Goal: Browse casually

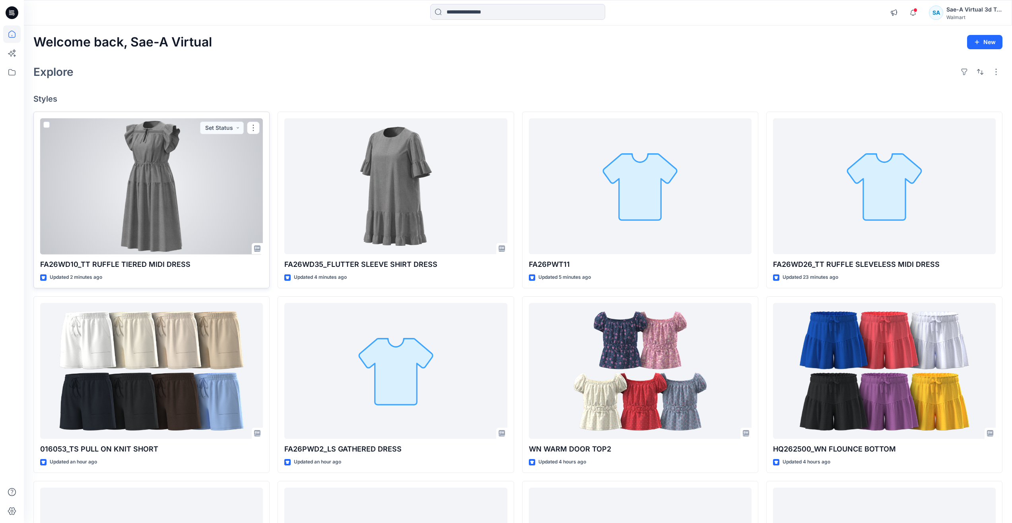
click at [138, 225] on div at bounding box center [151, 186] width 223 height 136
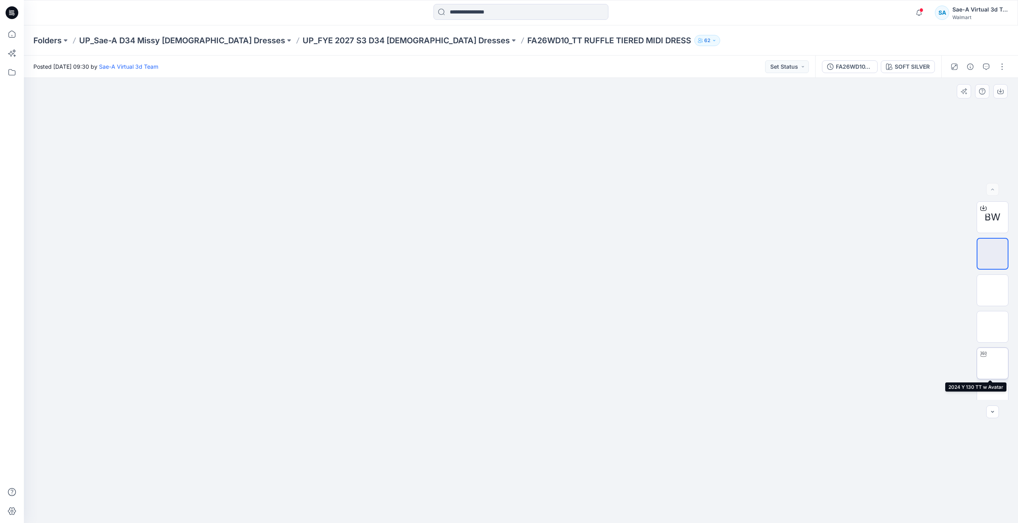
click at [992, 364] on img at bounding box center [992, 364] width 0 height 0
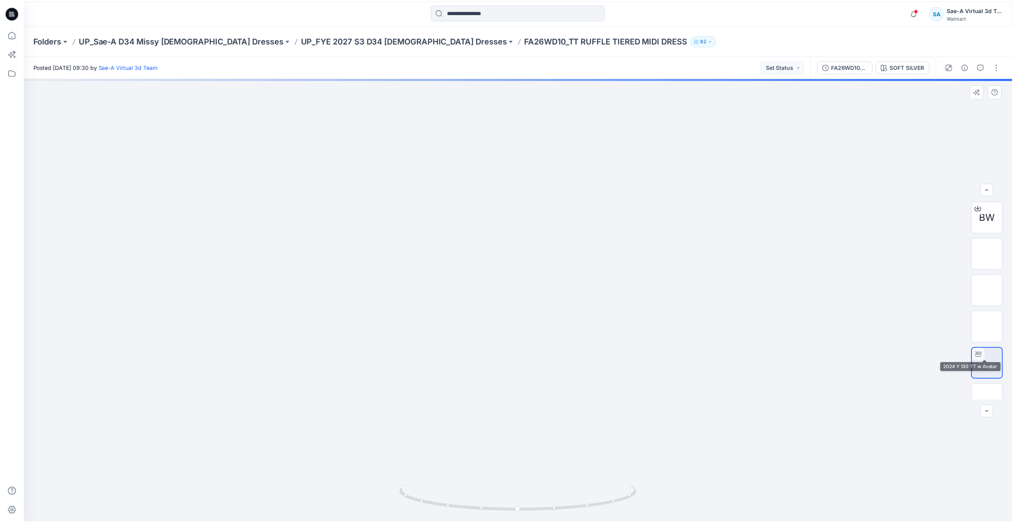
scroll to position [52, 0]
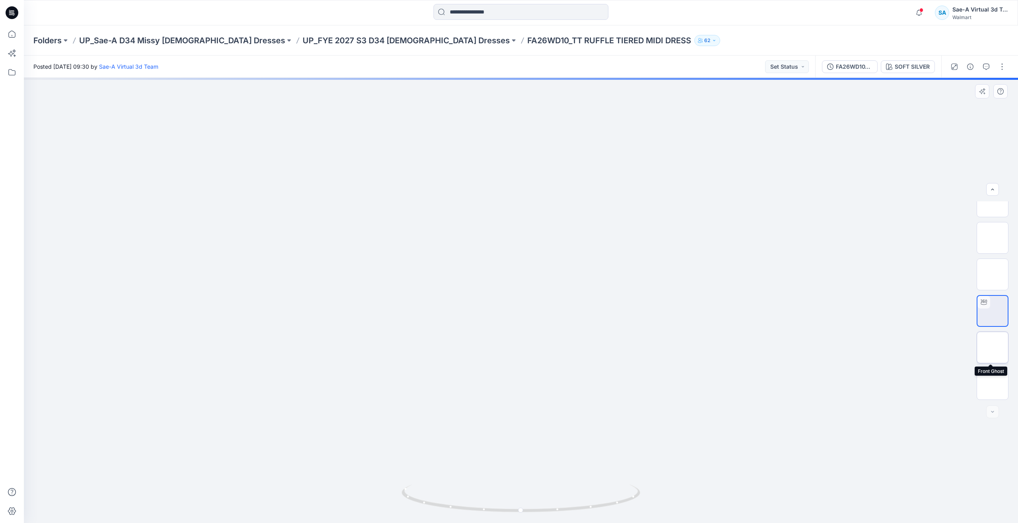
click at [992, 348] on img at bounding box center [992, 348] width 0 height 0
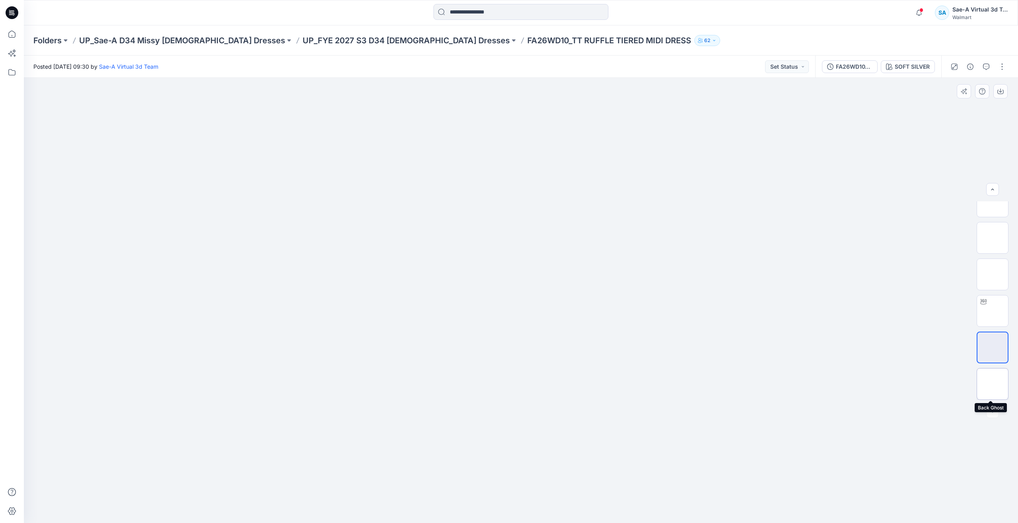
click at [992, 384] on img at bounding box center [992, 384] width 0 height 0
click at [14, 39] on icon at bounding box center [11, 33] width 17 height 17
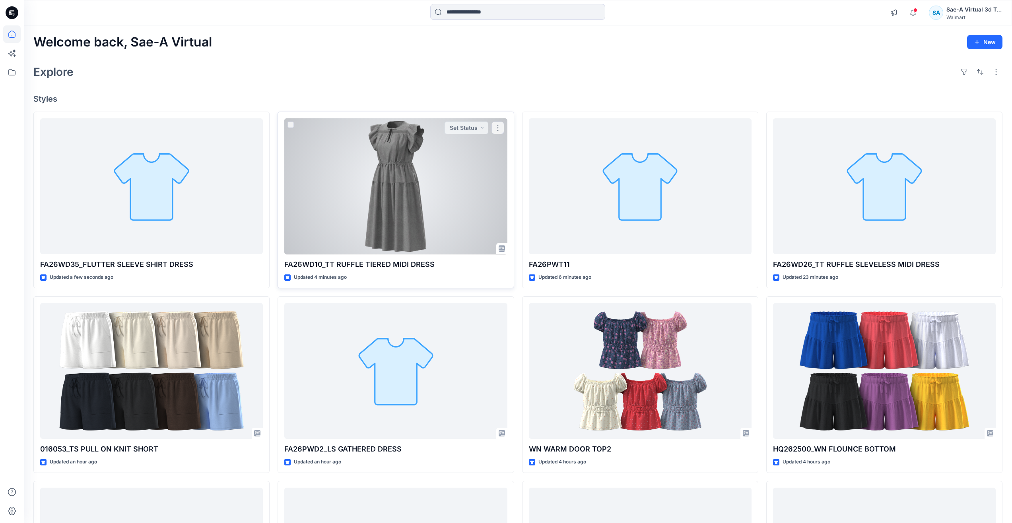
click at [398, 213] on div at bounding box center [395, 186] width 223 height 136
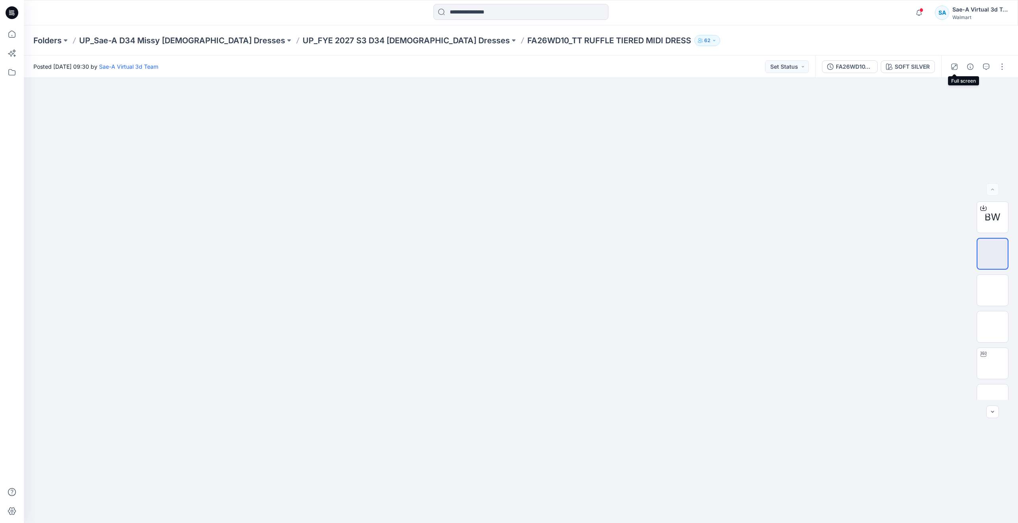
click at [978, 68] on div at bounding box center [978, 67] width 74 height 22
click at [974, 68] on button "button" at bounding box center [969, 66] width 13 height 13
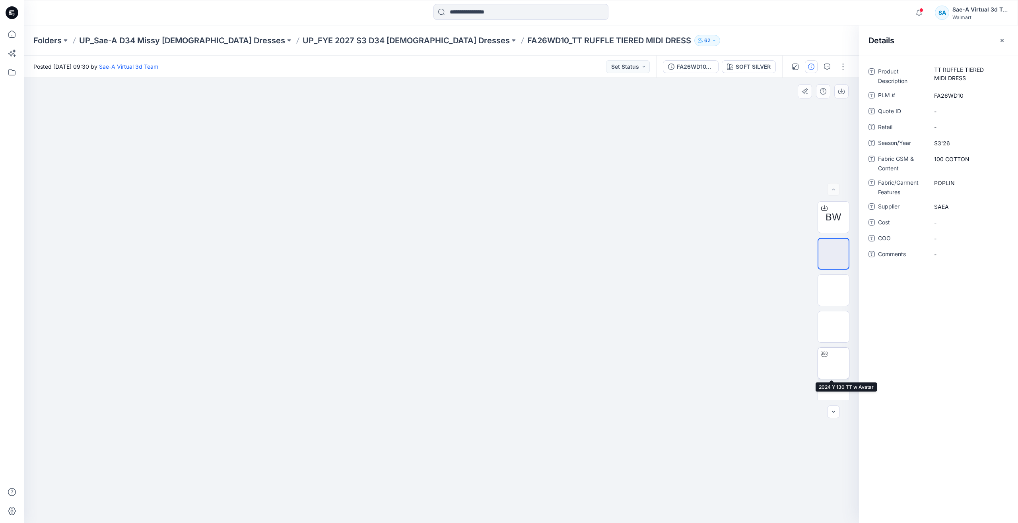
click at [833, 364] on img at bounding box center [833, 364] width 0 height 0
drag, startPoint x: 503, startPoint y: 413, endPoint x: 510, endPoint y: 333, distance: 80.5
drag, startPoint x: 506, startPoint y: 240, endPoint x: 497, endPoint y: 404, distance: 163.6
click at [14, 34] on icon at bounding box center [11, 33] width 17 height 17
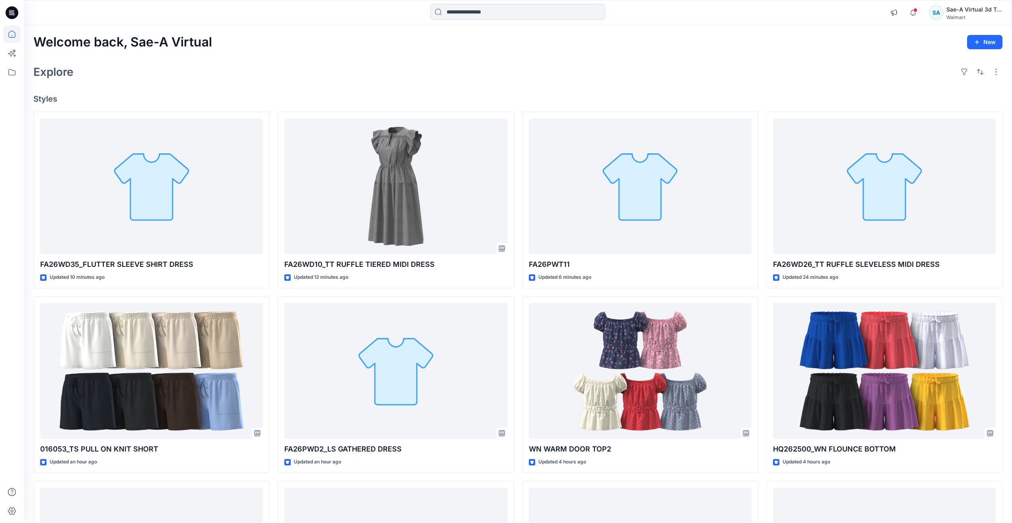
click at [481, 68] on div "Explore" at bounding box center [517, 71] width 969 height 19
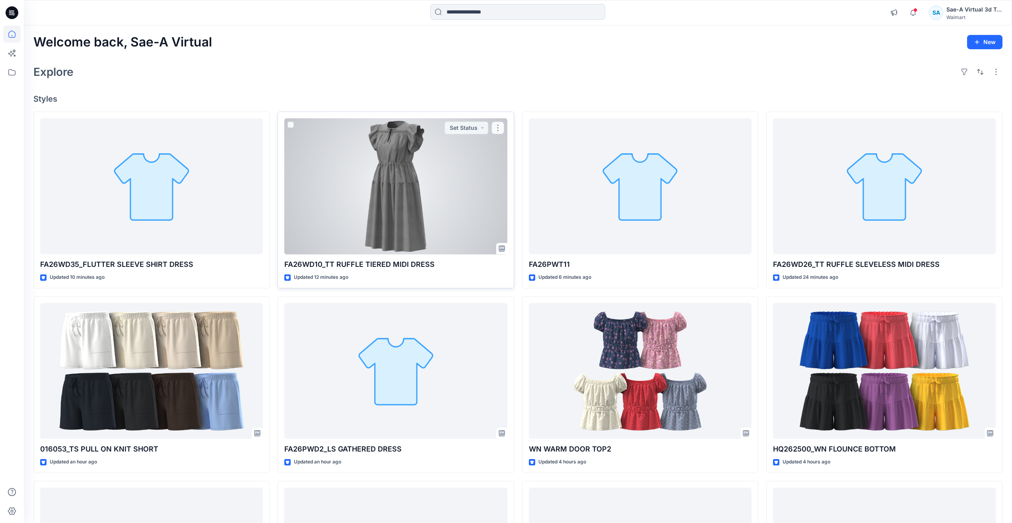
click at [409, 193] on div at bounding box center [395, 186] width 223 height 136
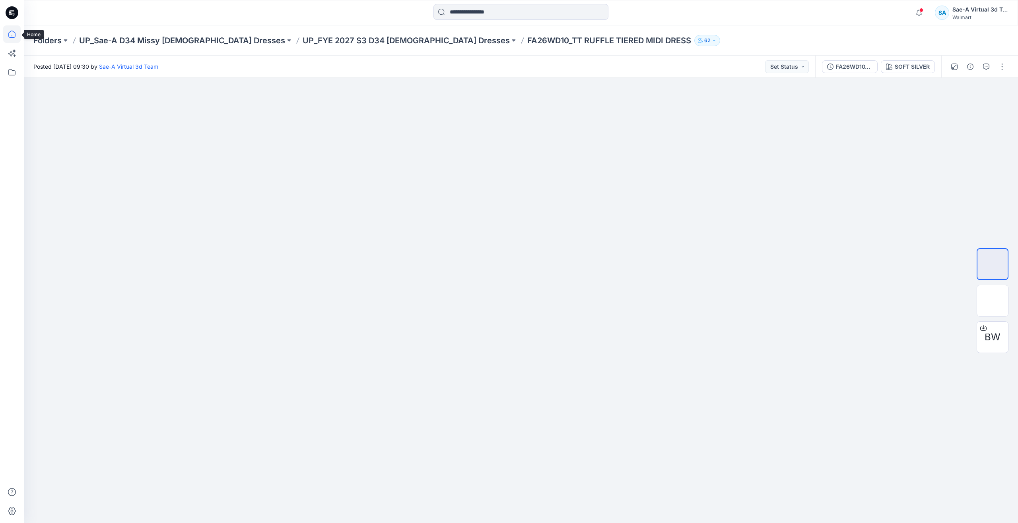
click at [9, 32] on icon at bounding box center [11, 33] width 17 height 17
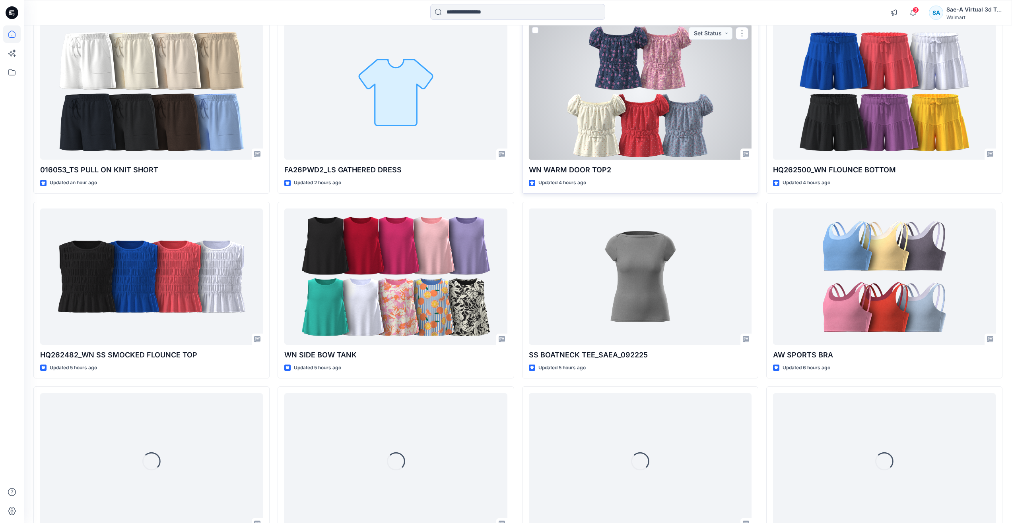
scroll to position [252, 0]
